Goal: Task Accomplishment & Management: Manage account settings

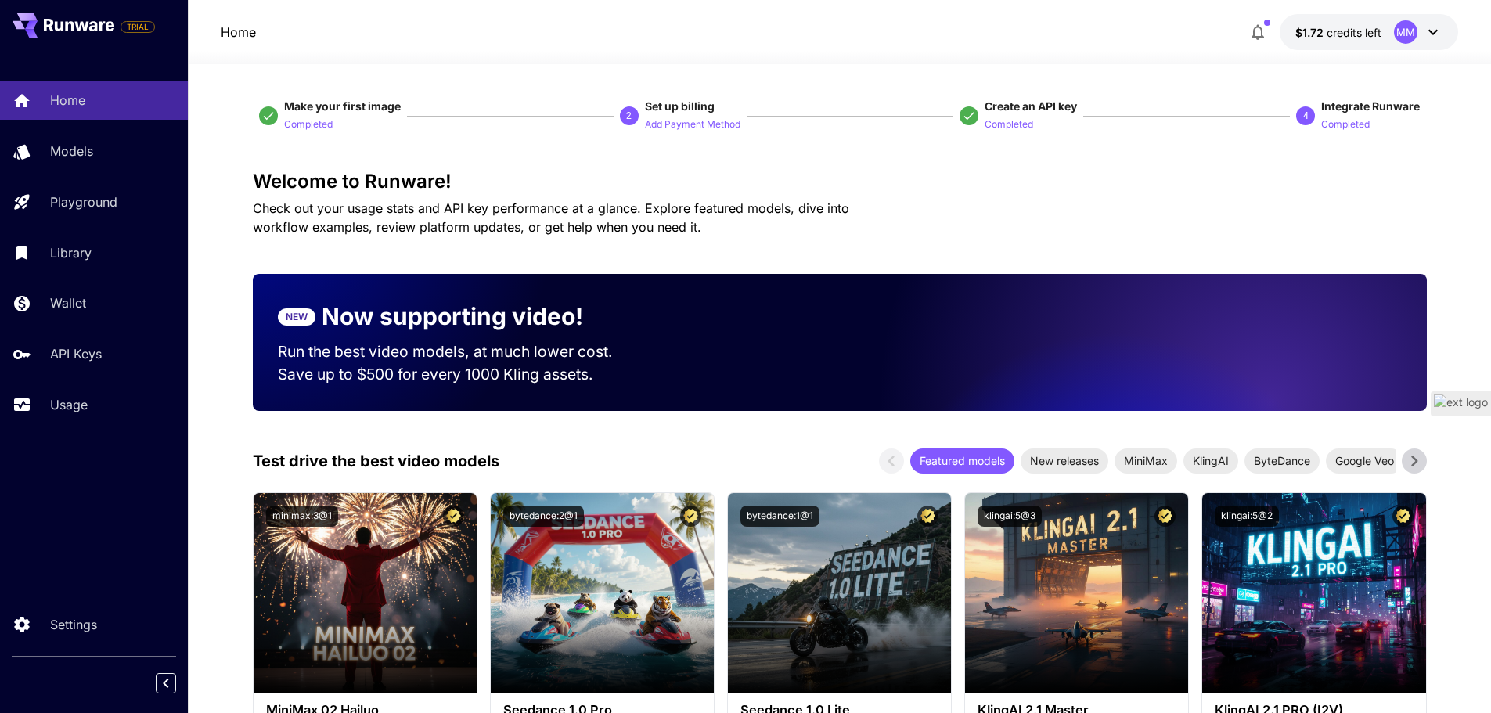
drag, startPoint x: 331, startPoint y: 0, endPoint x: 382, endPoint y: 11, distance: 52.0
click at [382, 11] on div "Home $1.72 credits left MM" at bounding box center [839, 32] width 1303 height 64
drag, startPoint x: 338, startPoint y: 2, endPoint x: 1107, endPoint y: 19, distance: 768.8
click at [1107, 19] on div "Home $1.72 credits left MM" at bounding box center [840, 32] width 1238 height 36
drag, startPoint x: 91, startPoint y: 2, endPoint x: 380, endPoint y: 9, distance: 288.9
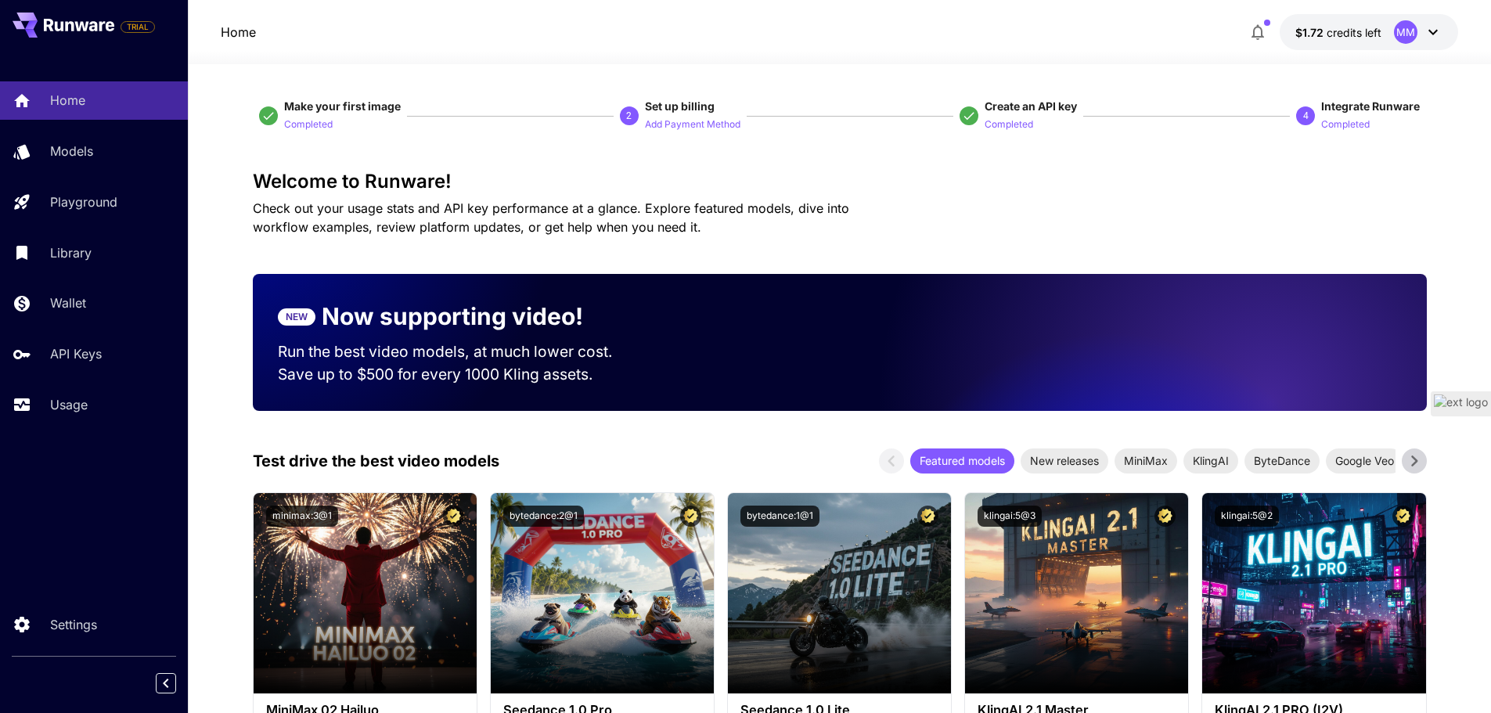
click at [380, 9] on div "Home $1.72 credits left MM" at bounding box center [839, 32] width 1303 height 64
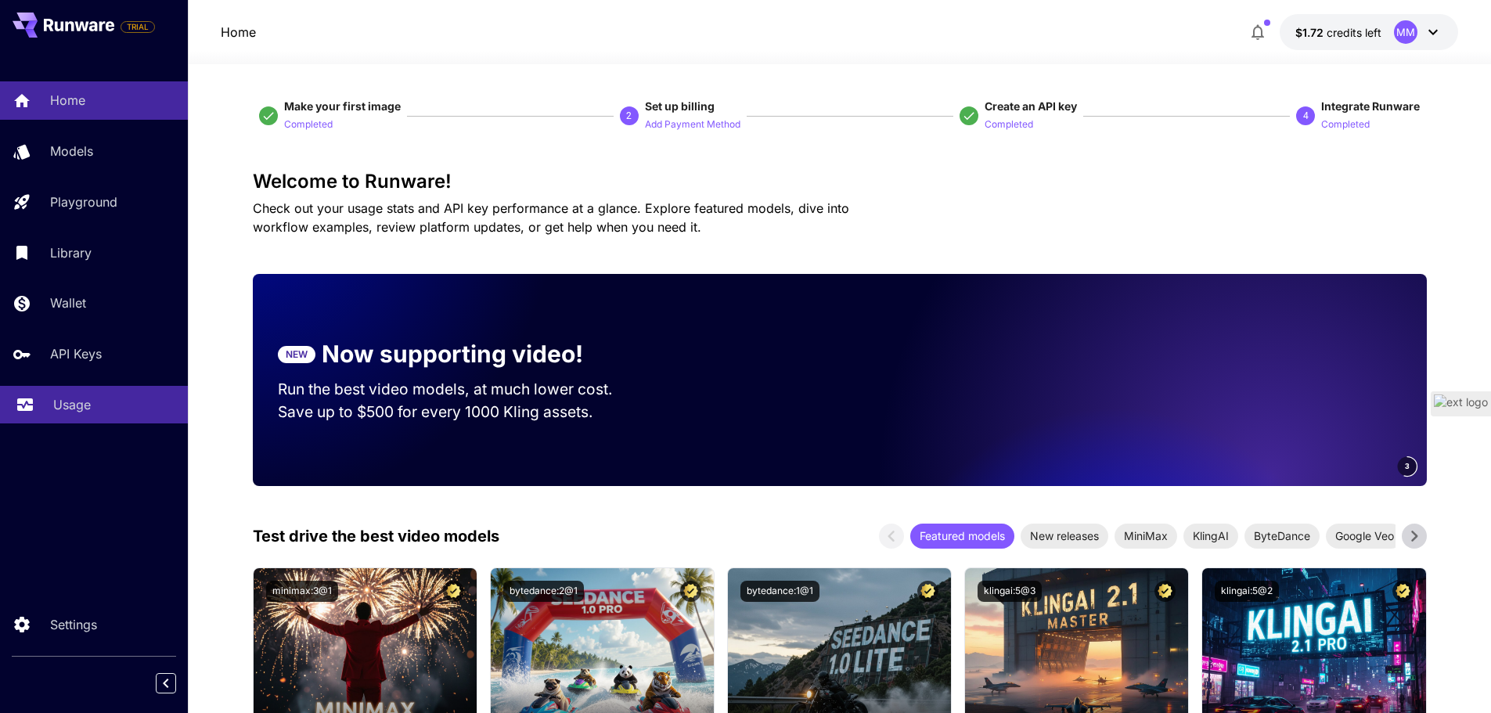
click at [77, 410] on p "Usage" at bounding box center [72, 404] width 38 height 19
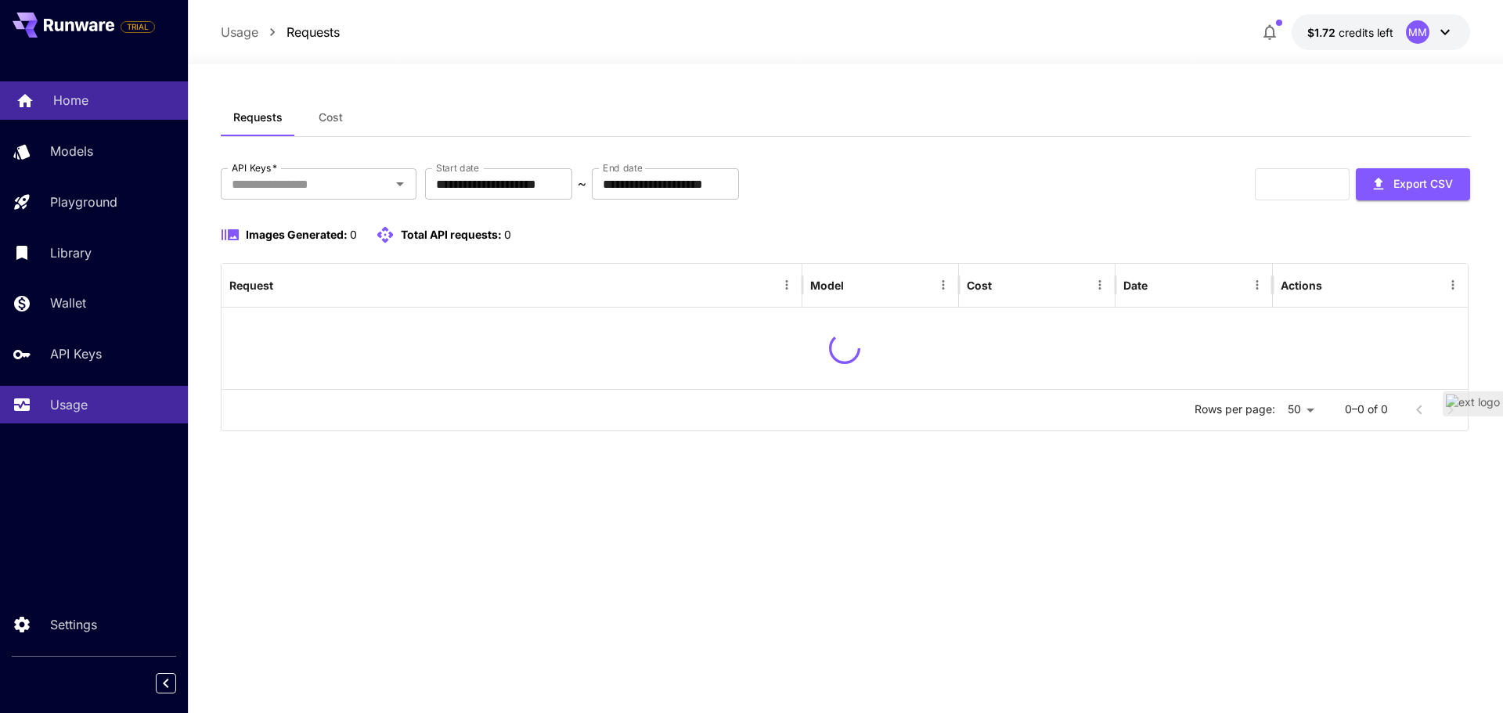
click at [93, 106] on div "Home" at bounding box center [114, 100] width 122 height 19
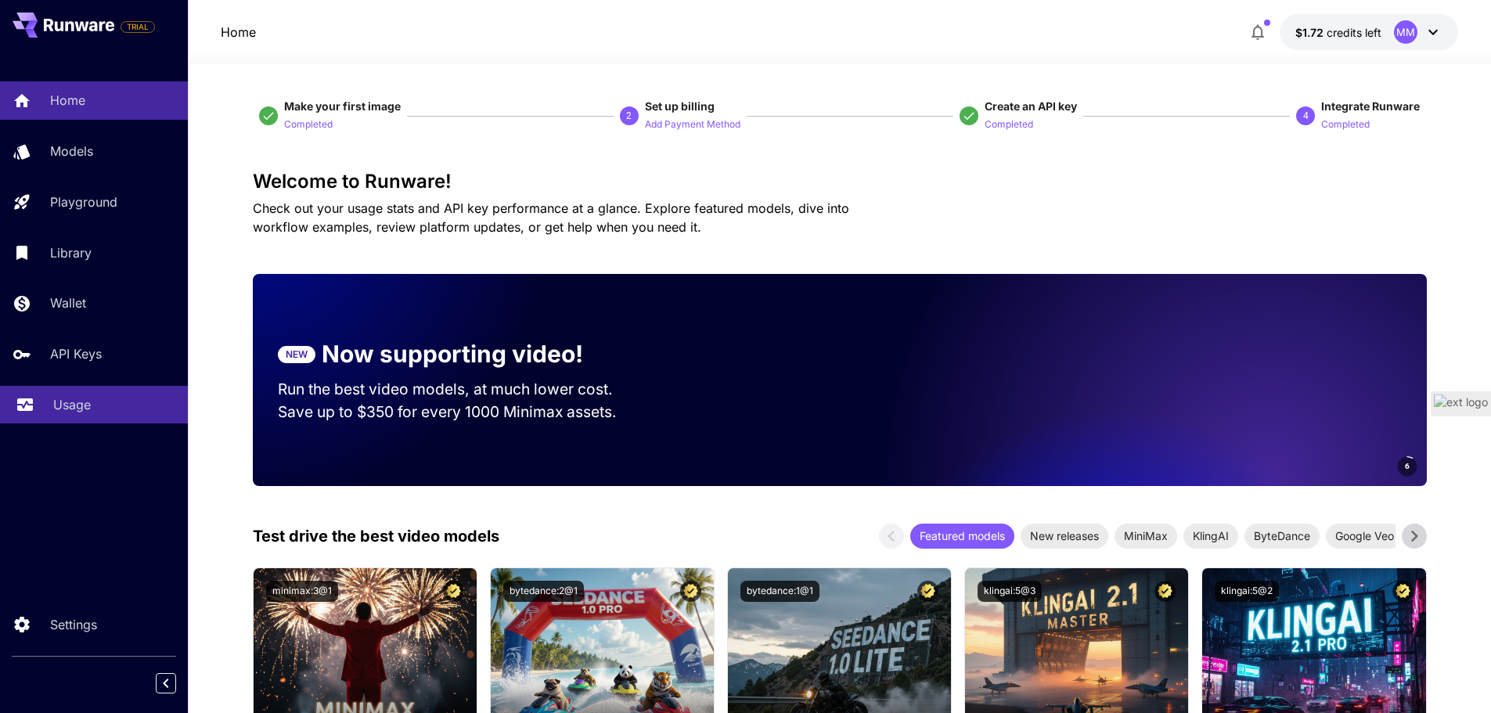
click at [66, 397] on p "Usage" at bounding box center [72, 404] width 38 height 19
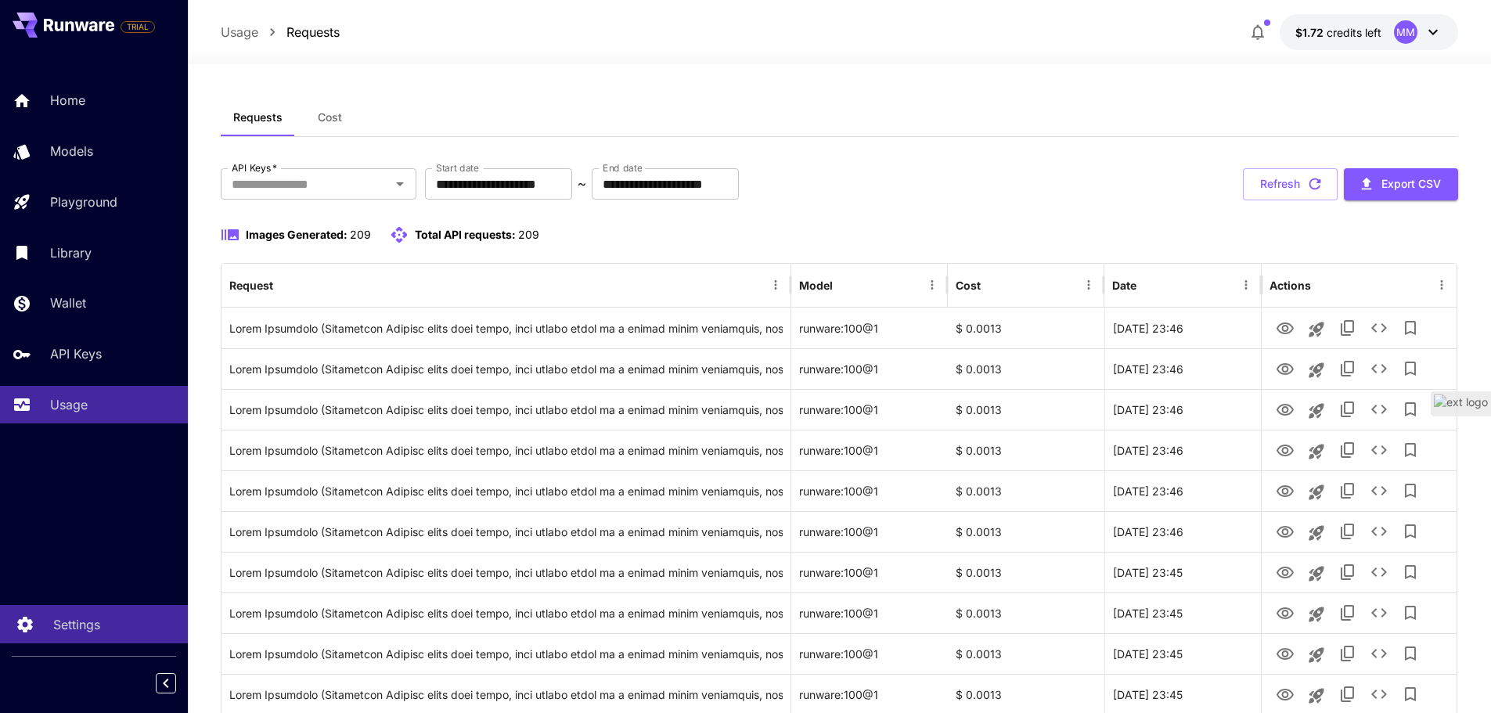
click at [67, 613] on link "Settings" at bounding box center [94, 624] width 188 height 38
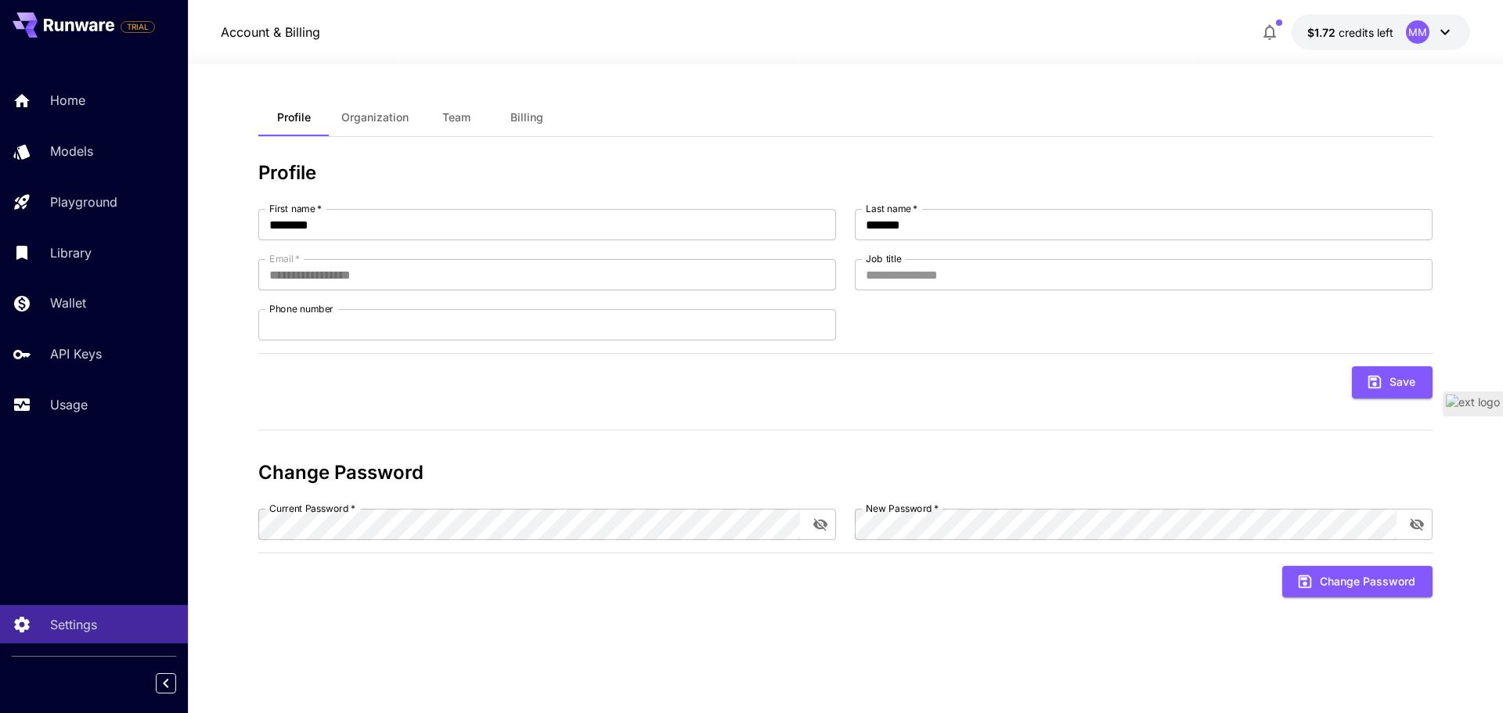
click at [373, 113] on span "Organization" at bounding box center [374, 117] width 67 height 14
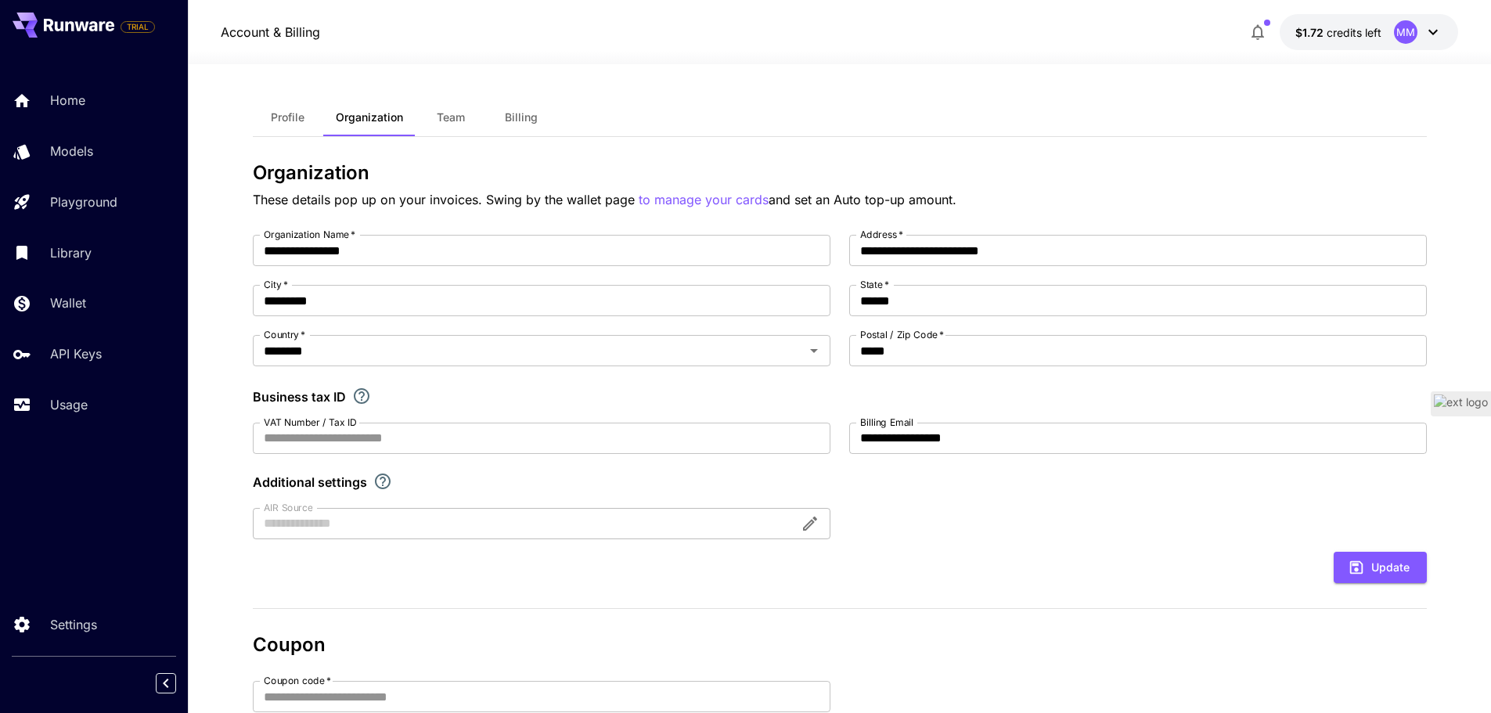
click at [453, 119] on span "Team" at bounding box center [451, 117] width 28 height 14
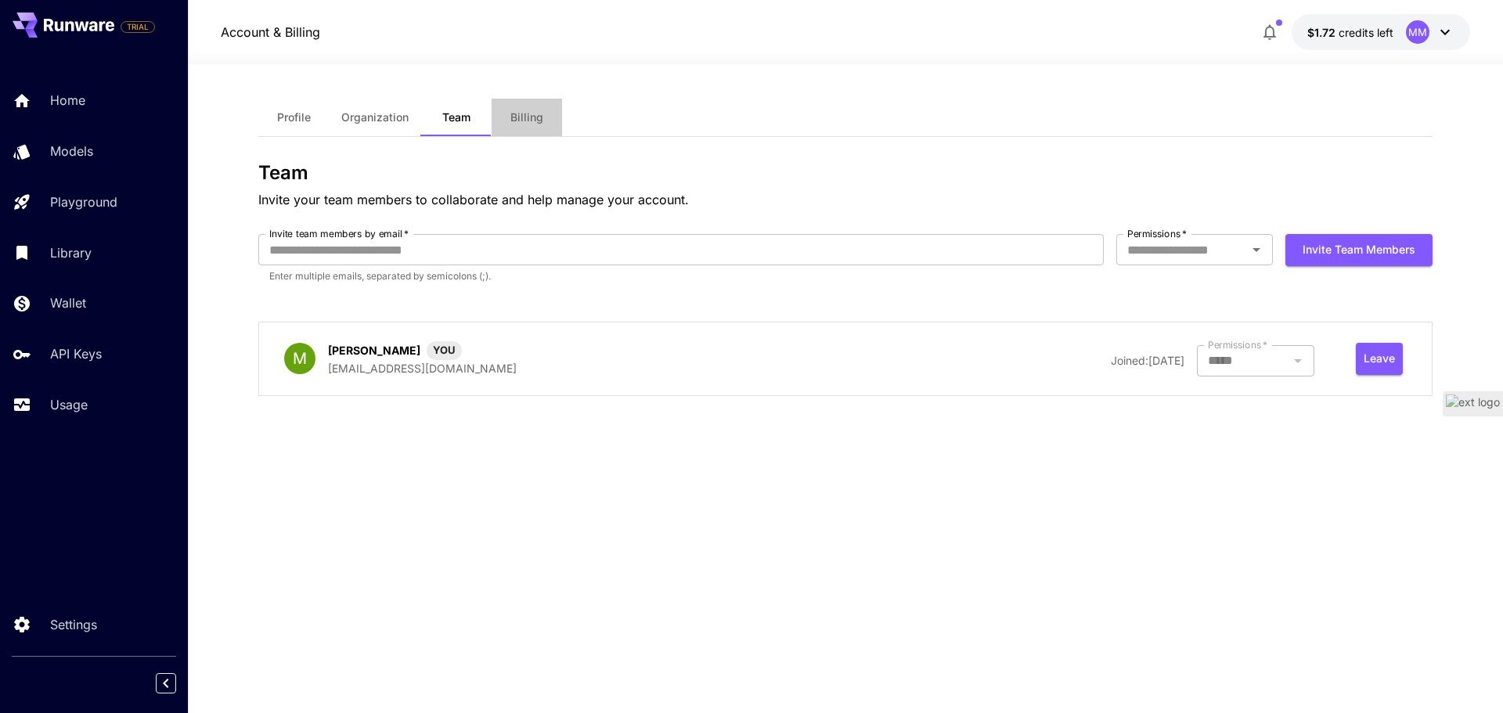
click at [533, 117] on span "Billing" at bounding box center [526, 117] width 33 height 14
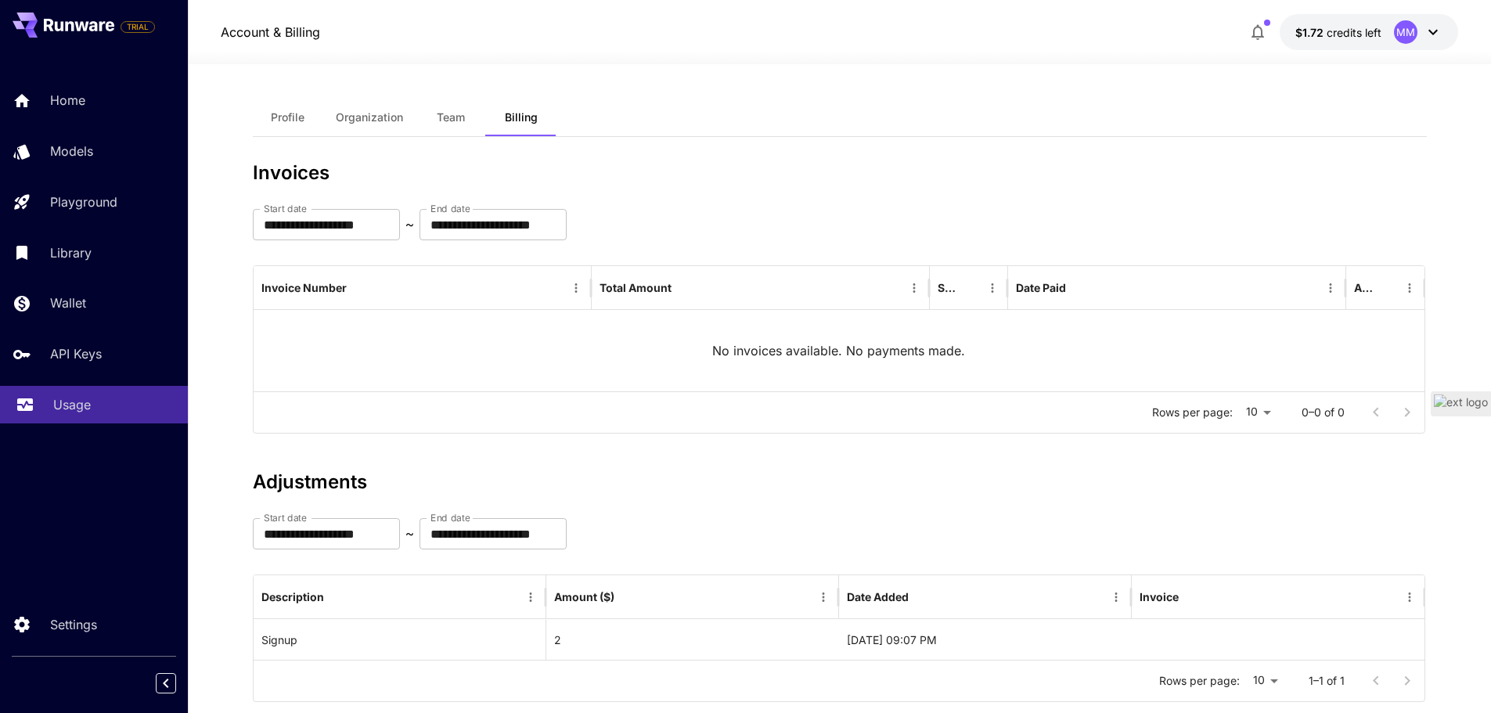
click at [85, 396] on p "Usage" at bounding box center [72, 404] width 38 height 19
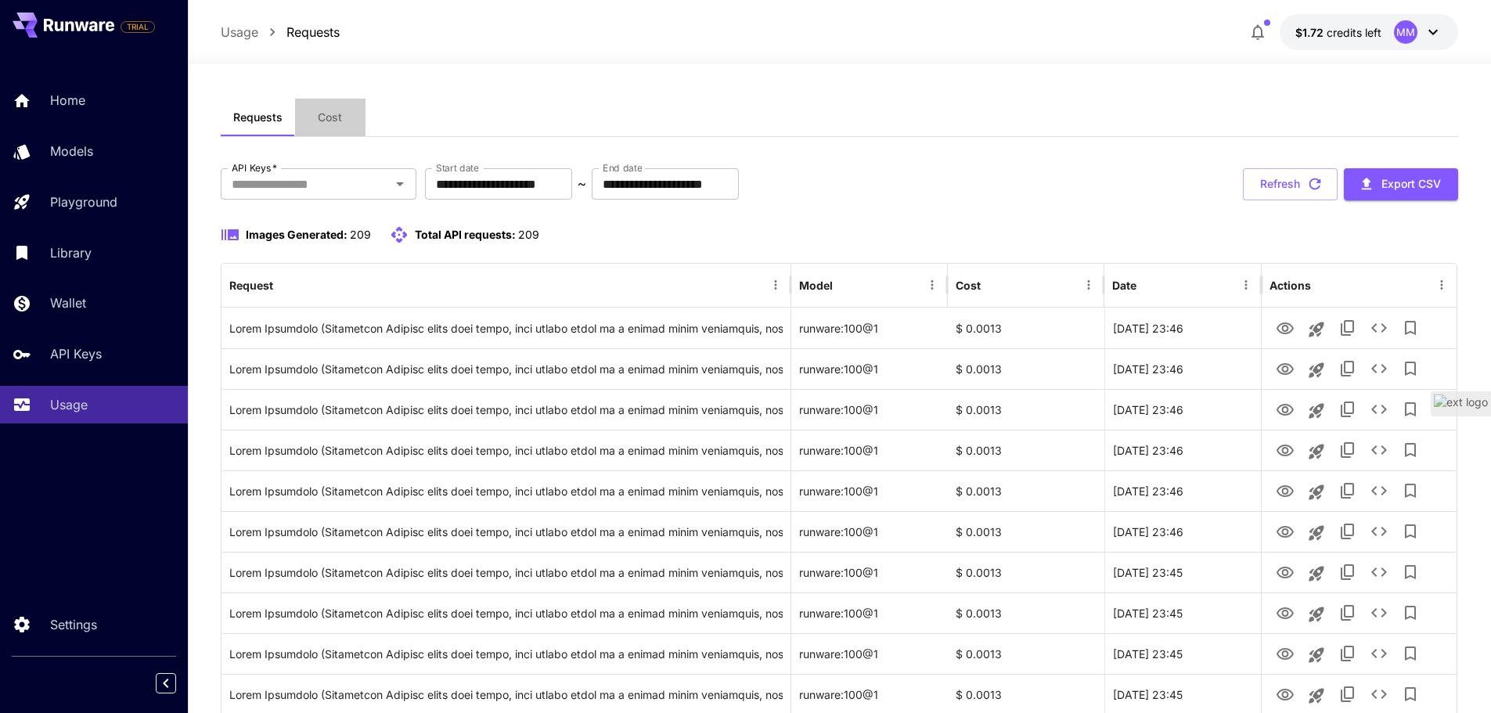
click at [322, 115] on span "Cost" at bounding box center [330, 117] width 24 height 14
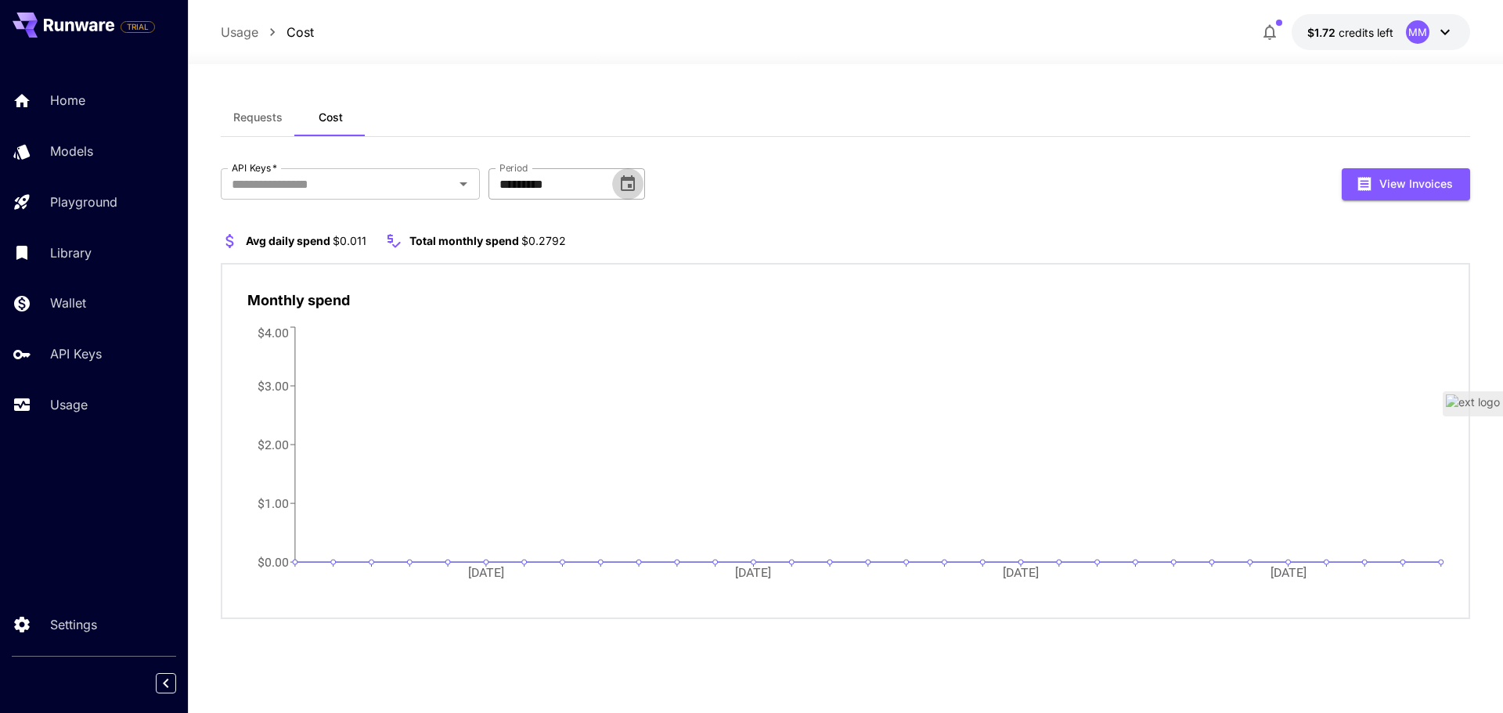
click at [626, 180] on icon "Choose date, selected date is Jul 31, 2025" at bounding box center [628, 183] width 14 height 16
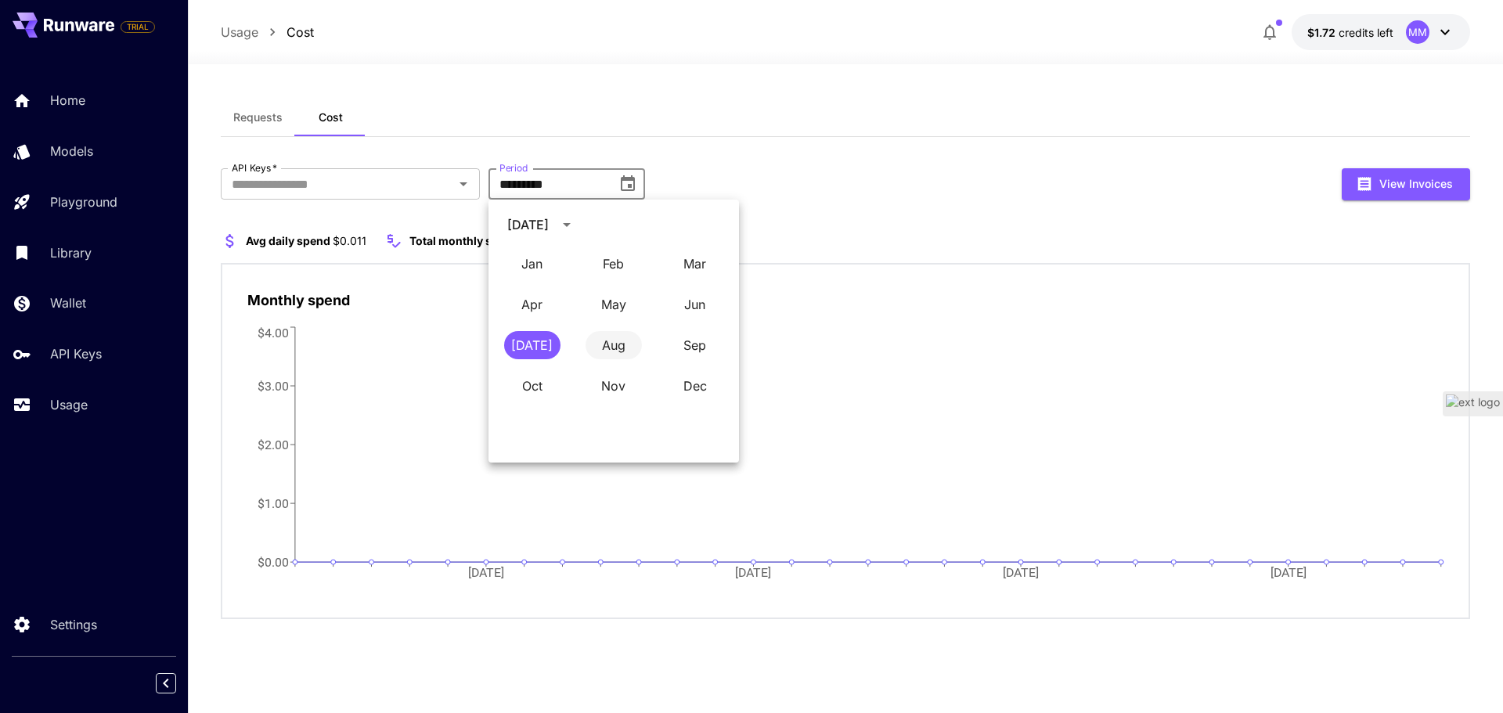
click at [623, 340] on button "Aug" at bounding box center [613, 345] width 56 height 28
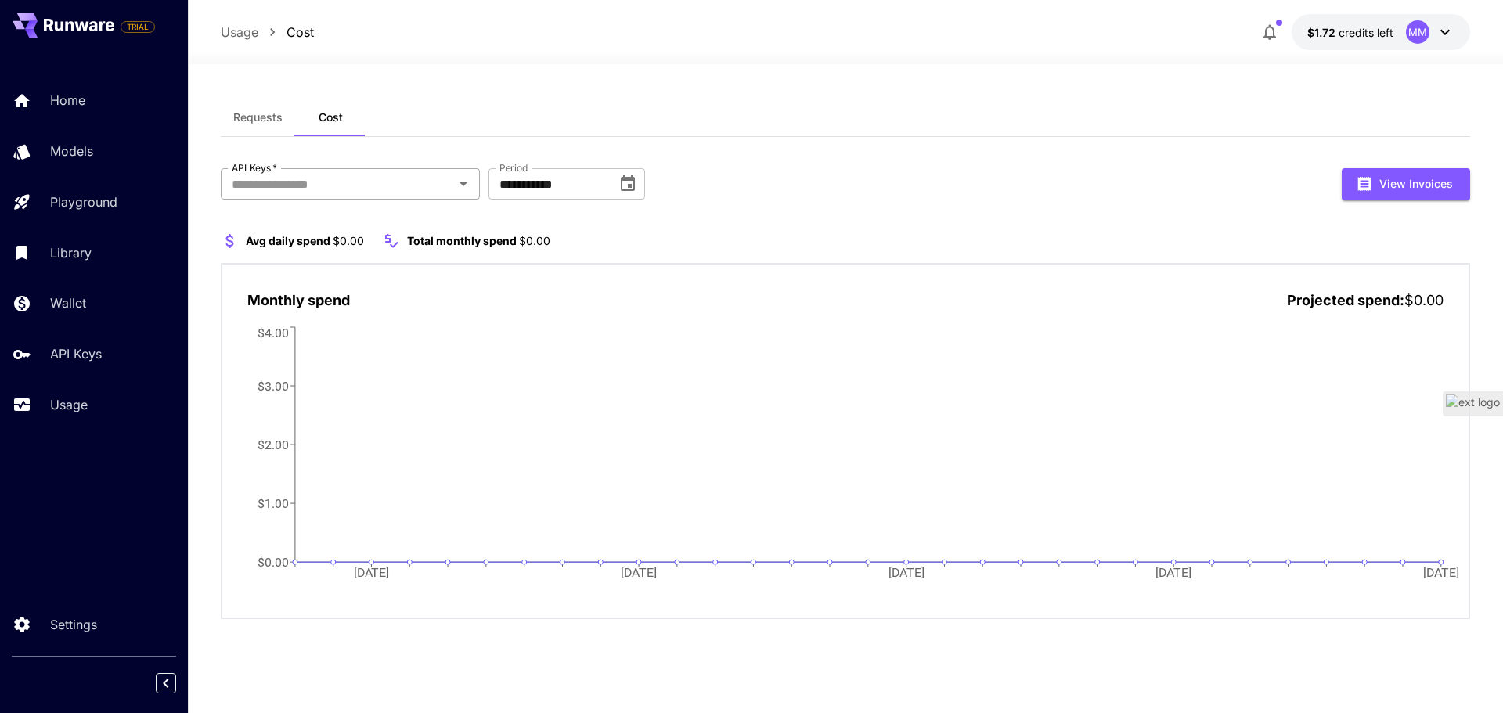
click at [319, 190] on input "API Keys   *" at bounding box center [337, 184] width 224 height 22
click at [284, 186] on icon at bounding box center [284, 183] width 10 height 10
click at [576, 186] on input "**********" at bounding box center [546, 183] width 117 height 31
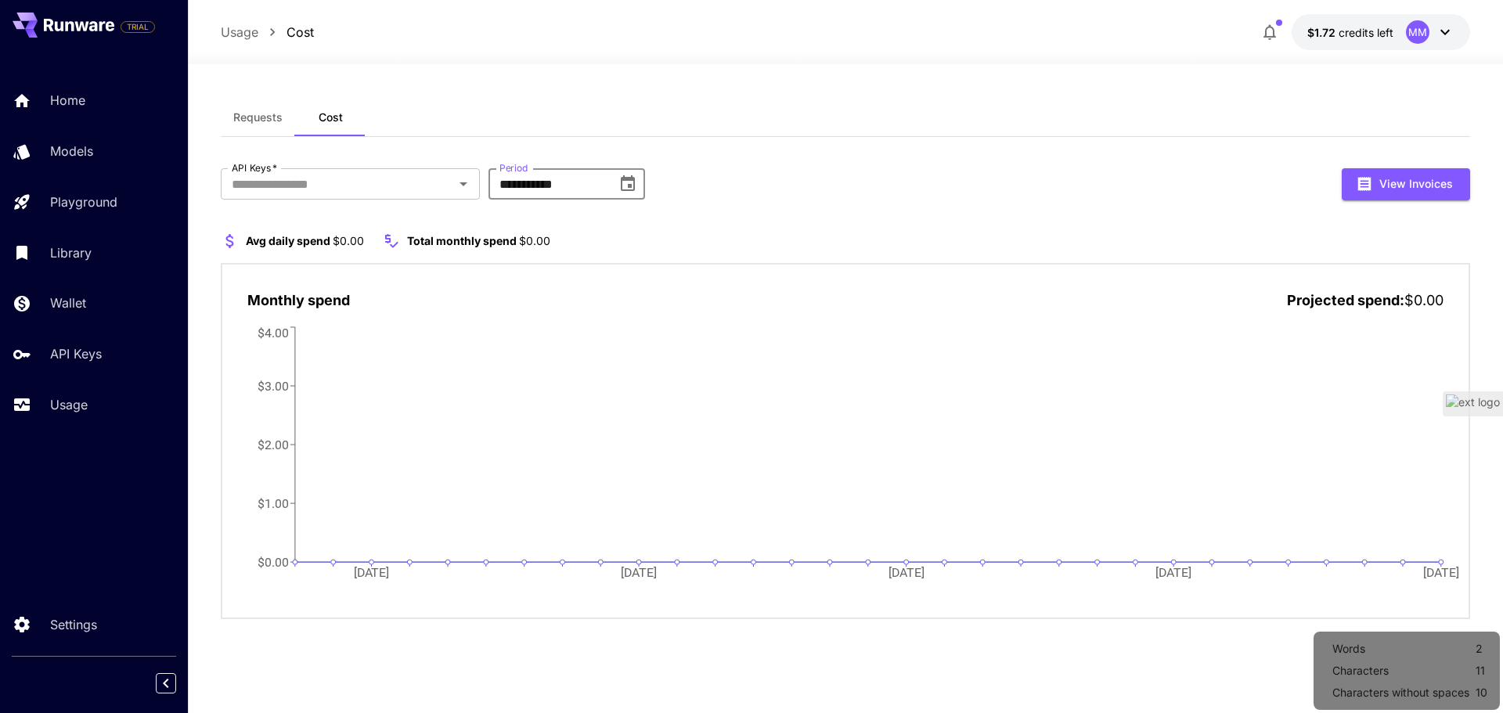
click at [630, 188] on icon "Choose date, selected date is Aug 31, 2025" at bounding box center [628, 183] width 14 height 16
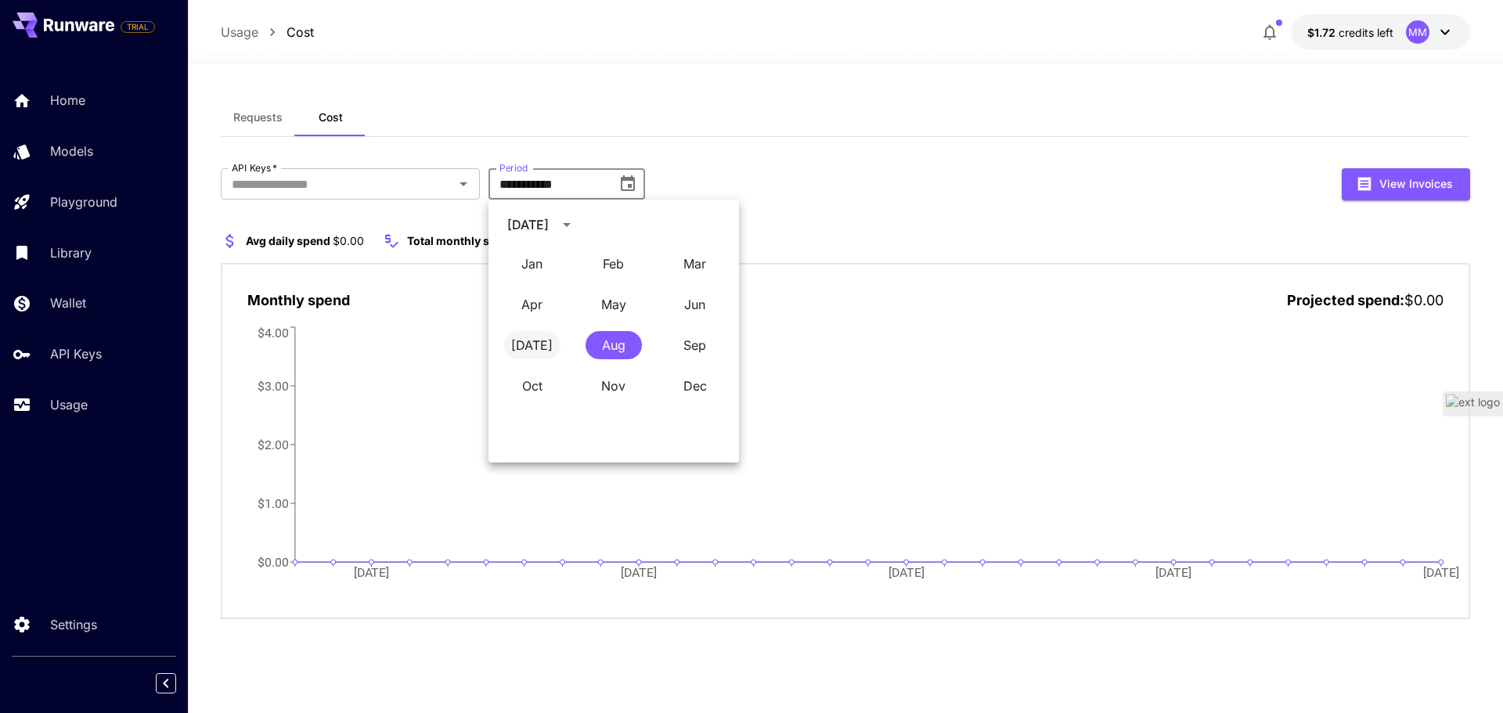
click at [533, 345] on button "[DATE]" at bounding box center [532, 345] width 56 height 28
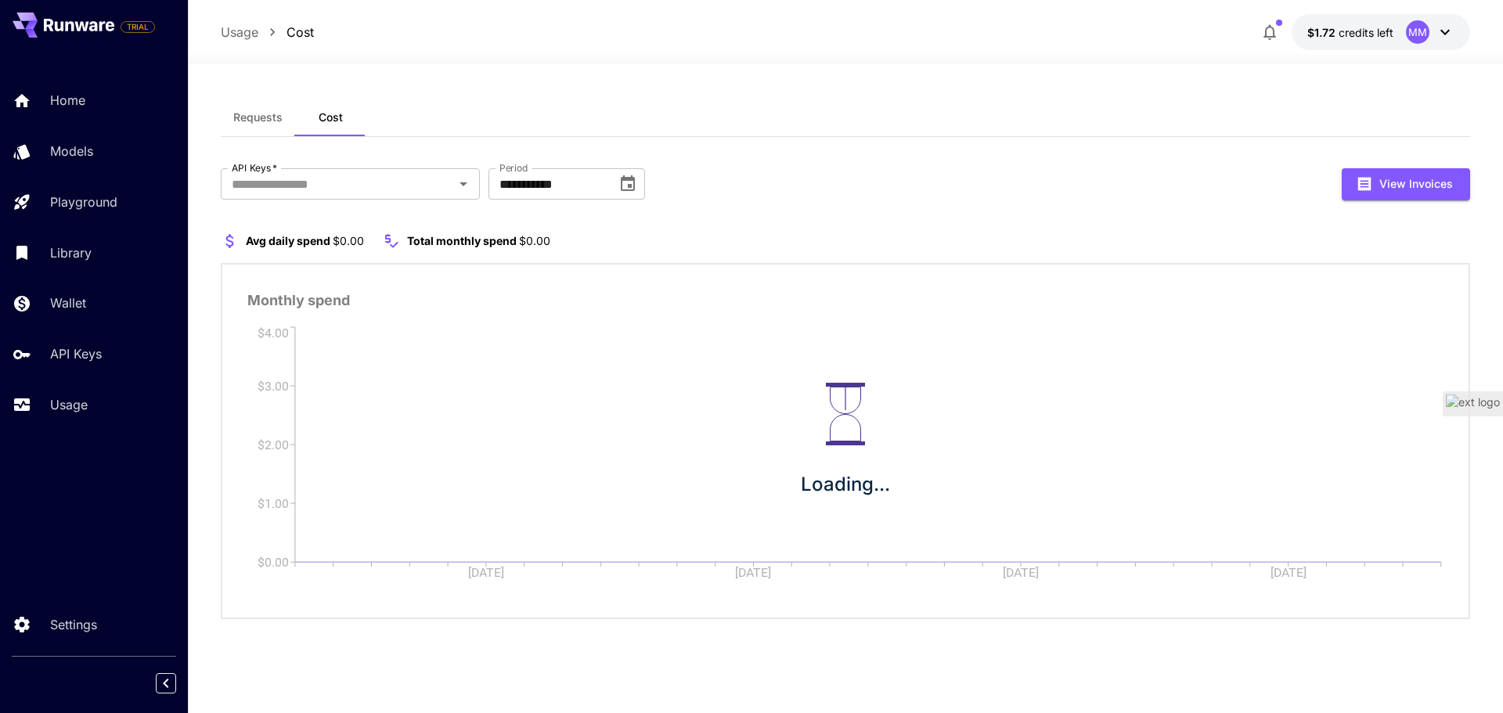
type input "*********"
click at [1443, 33] on icon at bounding box center [1444, 32] width 9 height 5
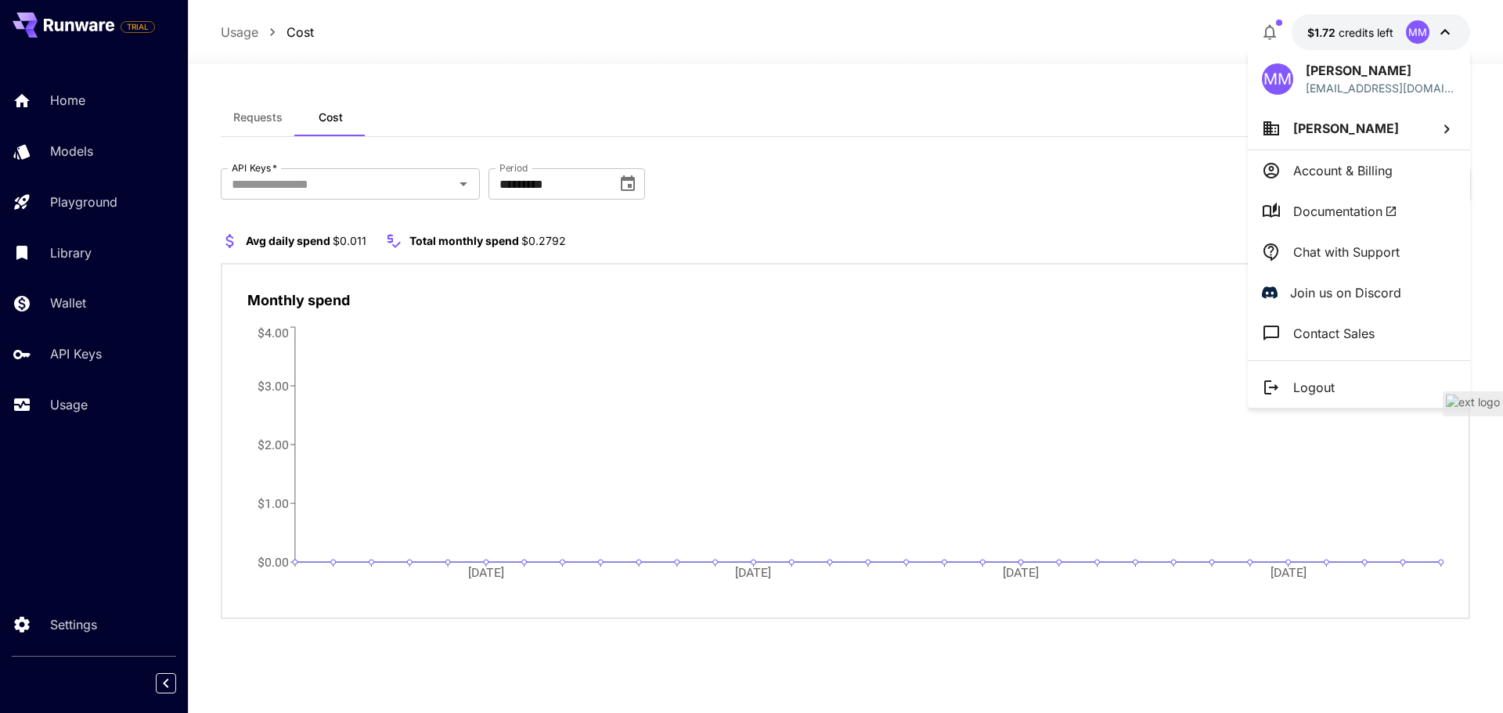
click at [1100, 118] on div at bounding box center [751, 356] width 1503 height 713
